Goal: Answer question/provide support: Ask a question

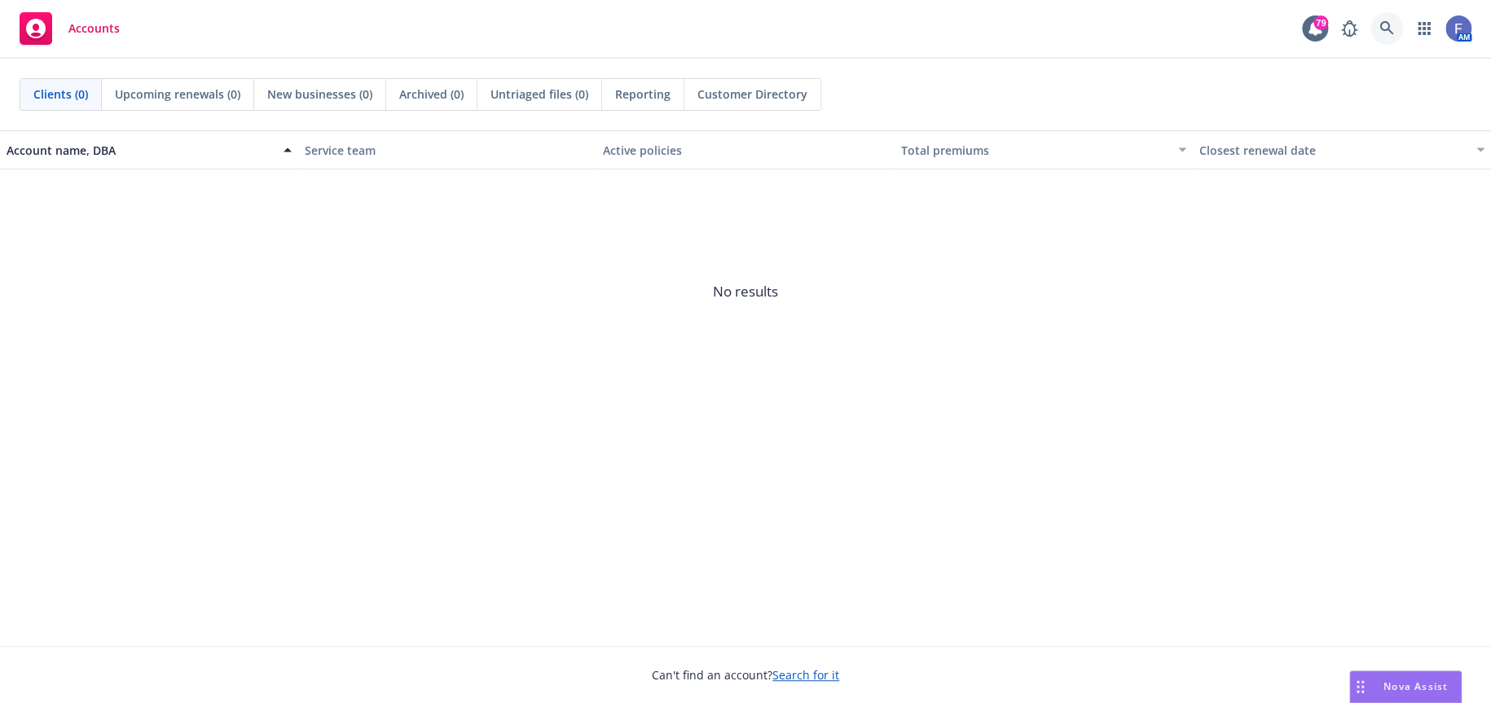
click at [1386, 24] on icon at bounding box center [1386, 28] width 15 height 15
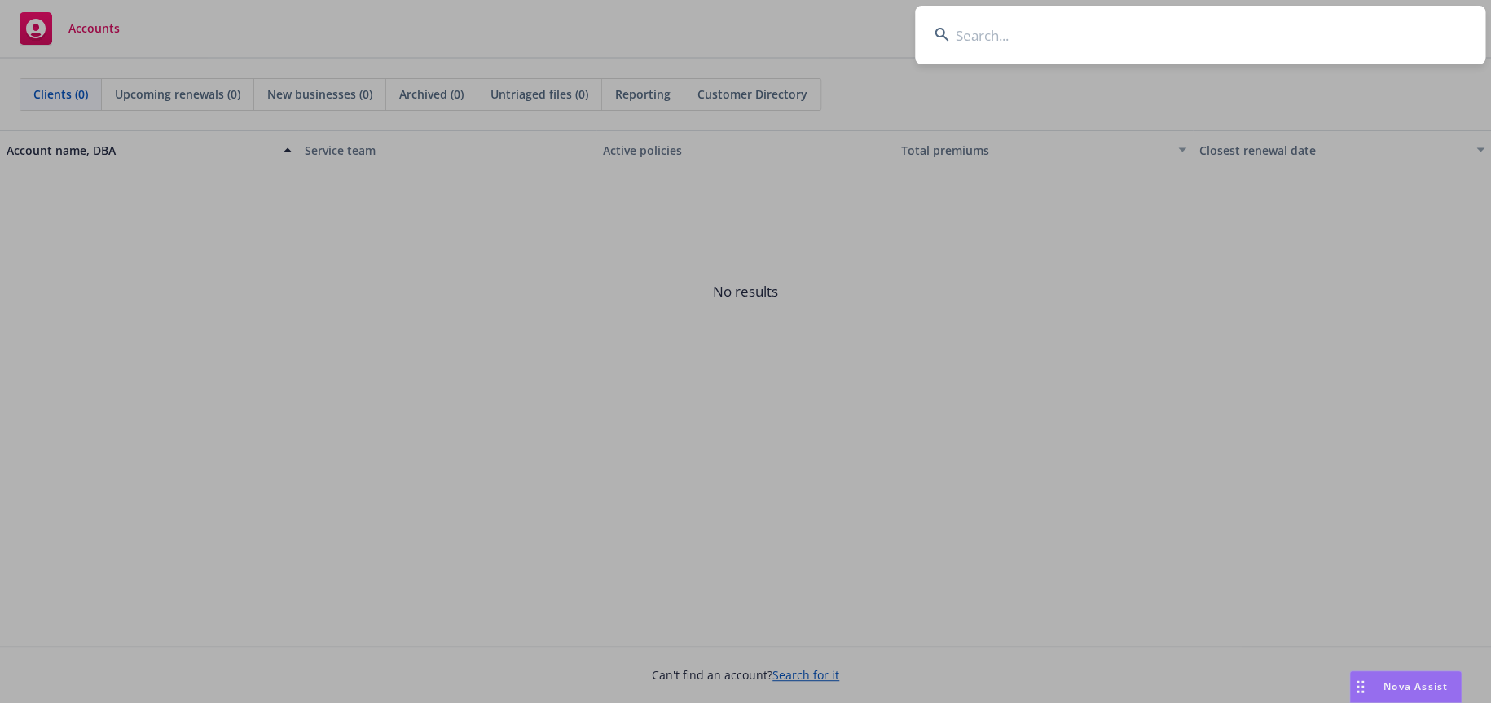
click at [1010, 40] on input at bounding box center [1200, 35] width 570 height 59
type input "sandisk"
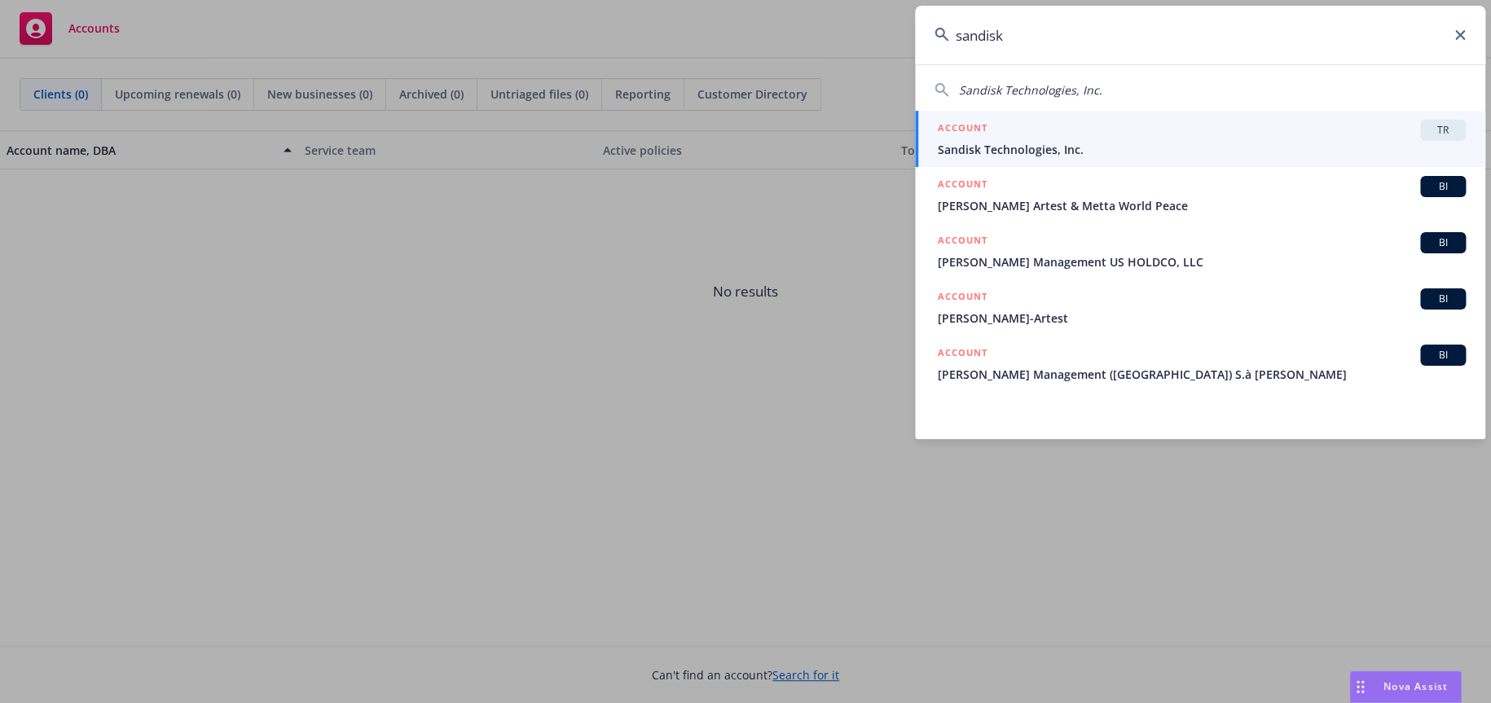
click at [960, 130] on h5 "ACCOUNT" at bounding box center [963, 130] width 50 height 20
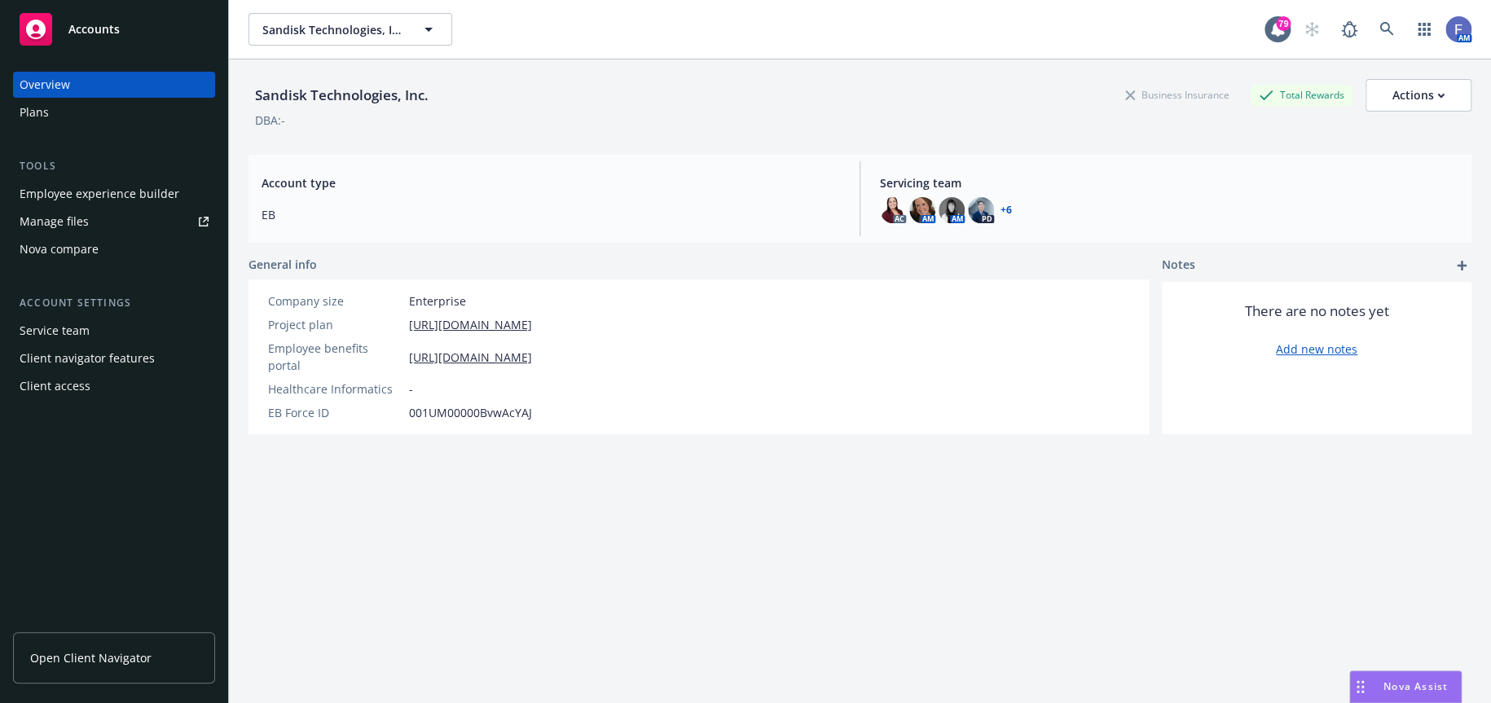
click at [68, 249] on div "Nova compare" at bounding box center [59, 249] width 79 height 26
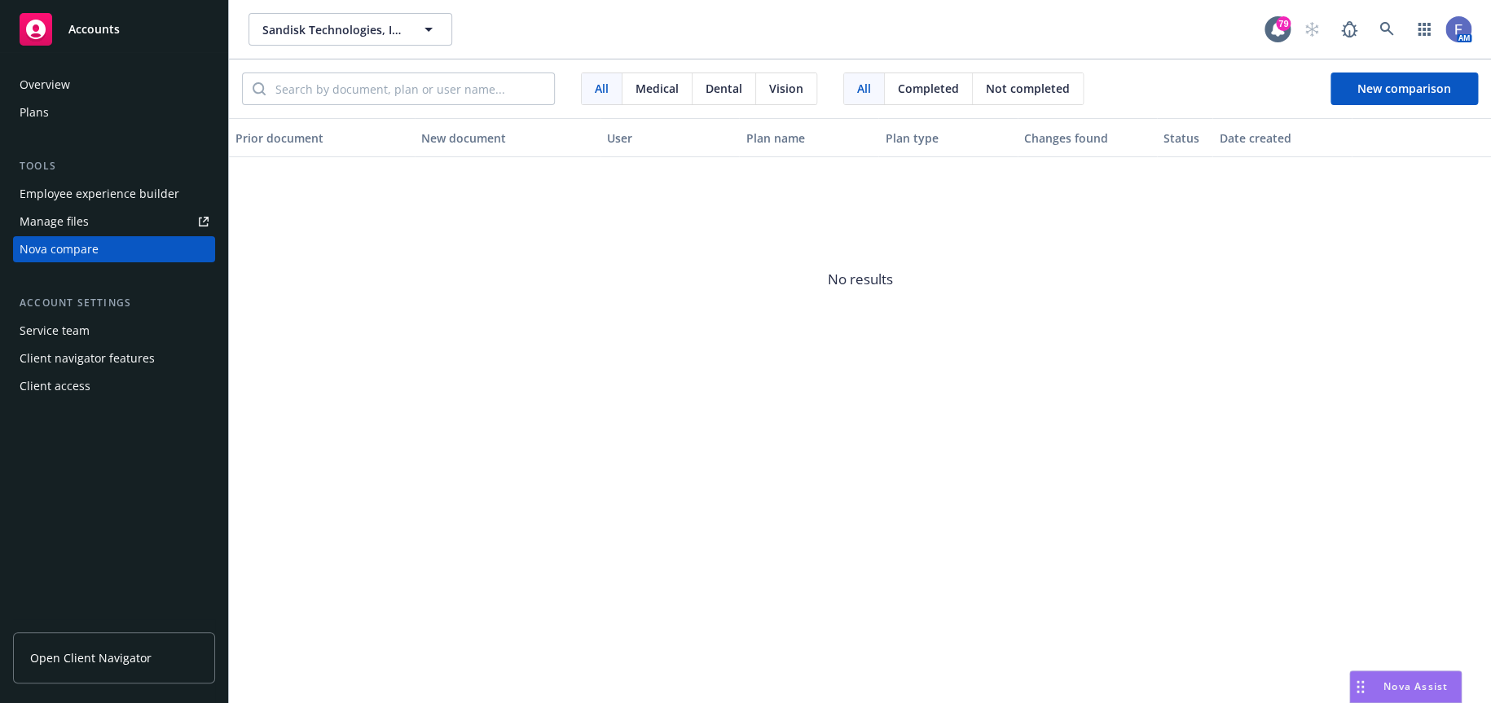
click at [1386, 682] on span "Nova Assist" at bounding box center [1415, 686] width 64 height 14
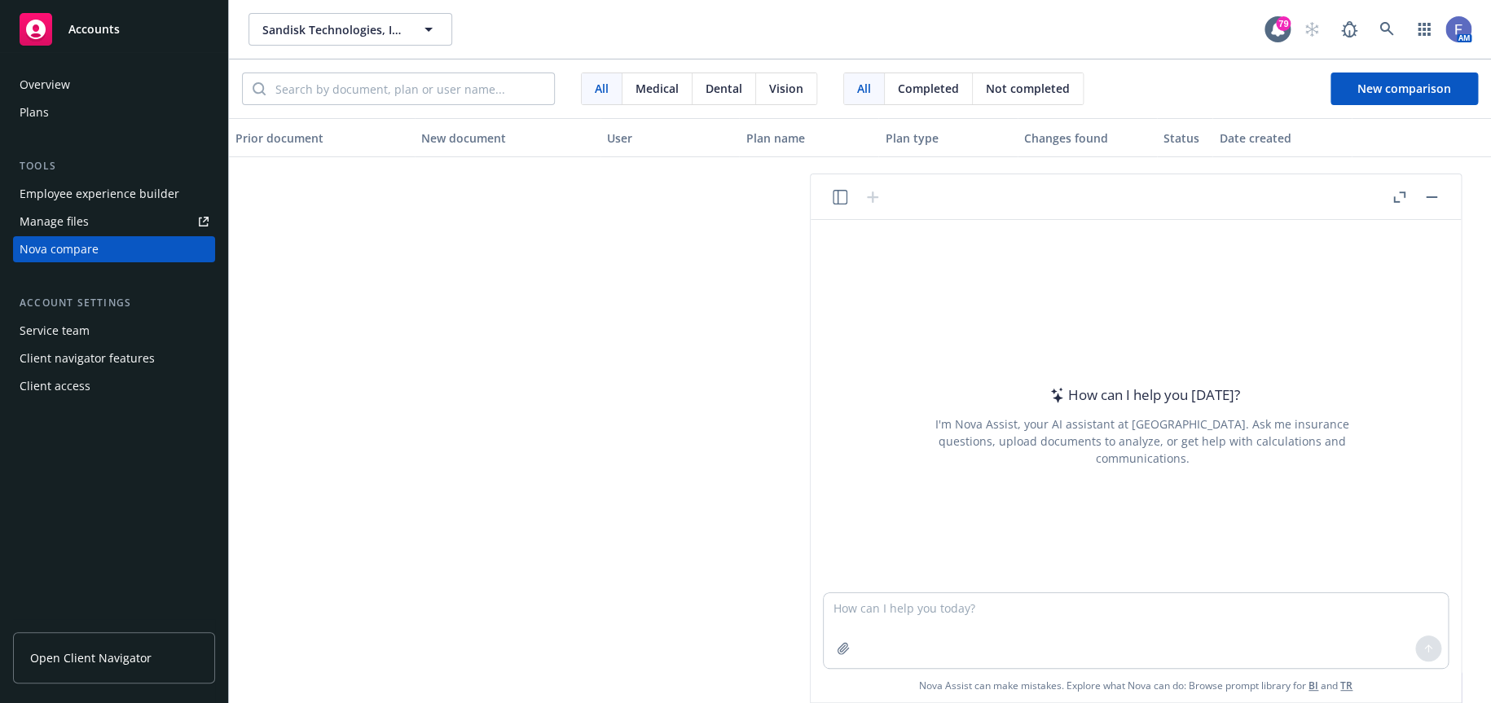
click at [1349, 670] on button "Nova Assist" at bounding box center [1405, 686] width 112 height 33
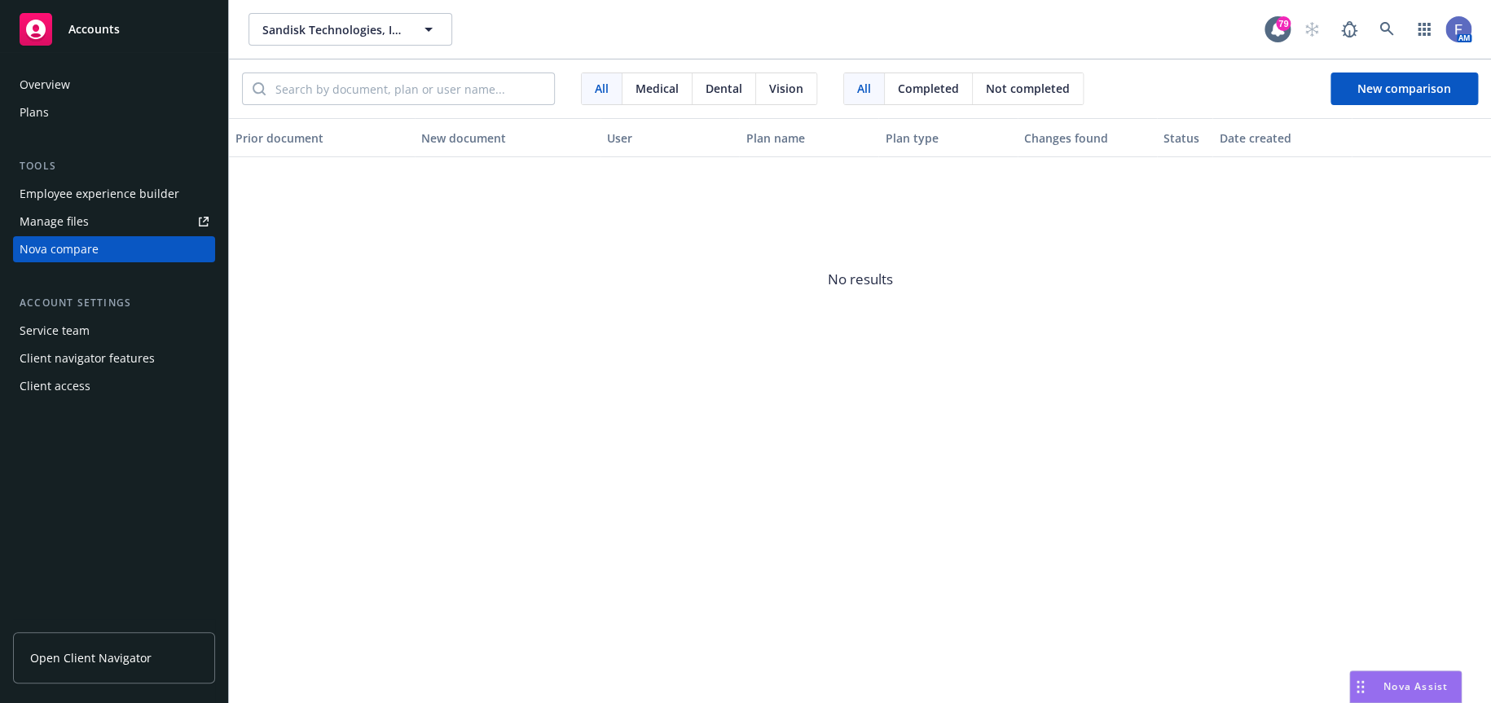
click at [1408, 686] on span "Nova Assist" at bounding box center [1415, 686] width 64 height 14
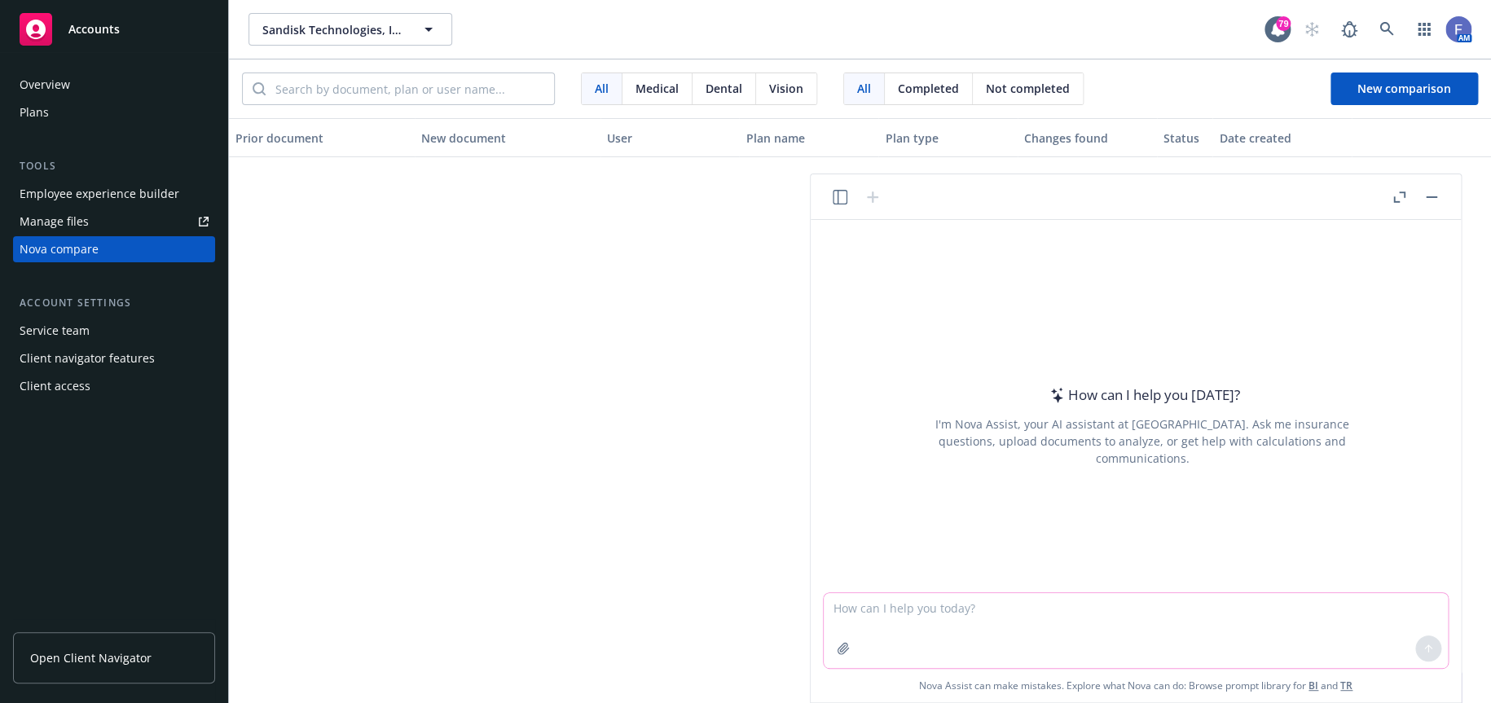
click at [977, 611] on textarea at bounding box center [1136, 630] width 624 height 75
type textarea "How many employers top off paid parental leave to 100%?"
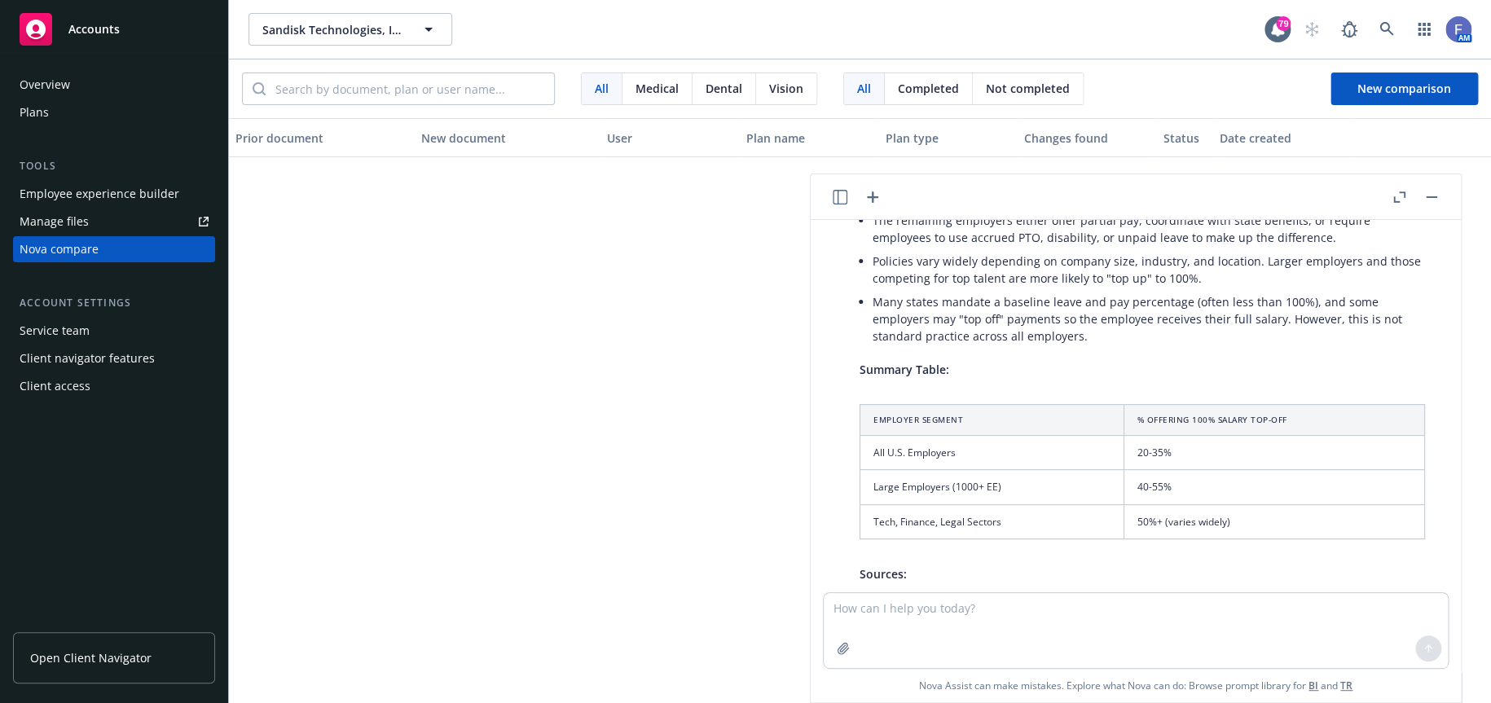
scroll to position [428, 0]
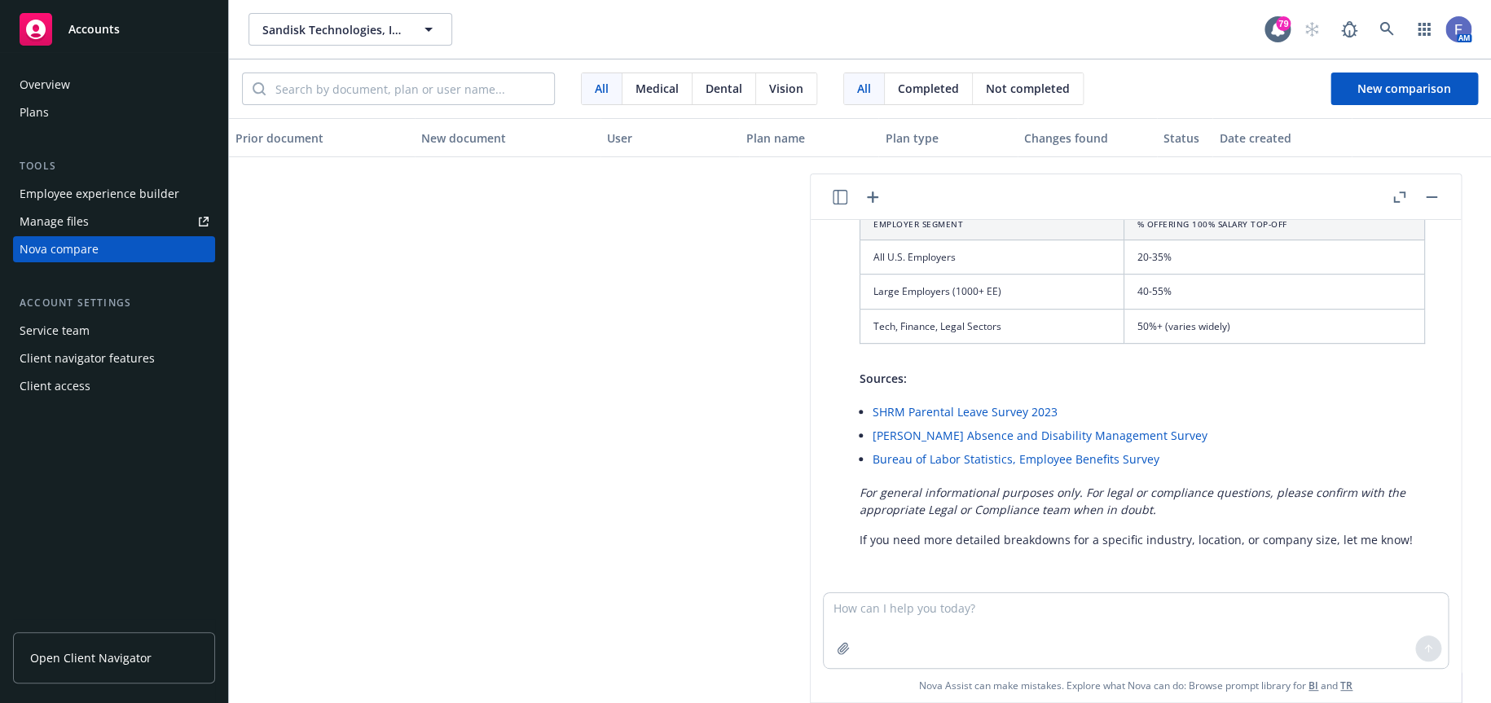
click at [1023, 436] on link "[PERSON_NAME] Absence and Disability Management Survey" at bounding box center [1039, 435] width 335 height 15
click at [999, 438] on link "[PERSON_NAME] Absence and Disability Management Survey" at bounding box center [1039, 435] width 335 height 15
